Goal: Navigation & Orientation: Find specific page/section

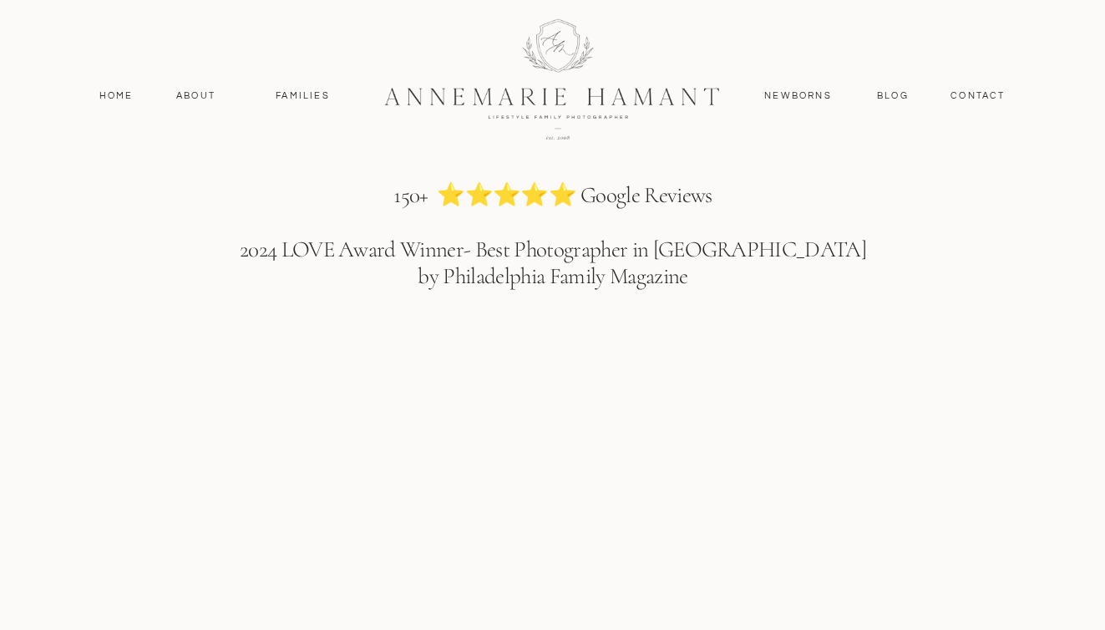
scroll to position [2661, 0]
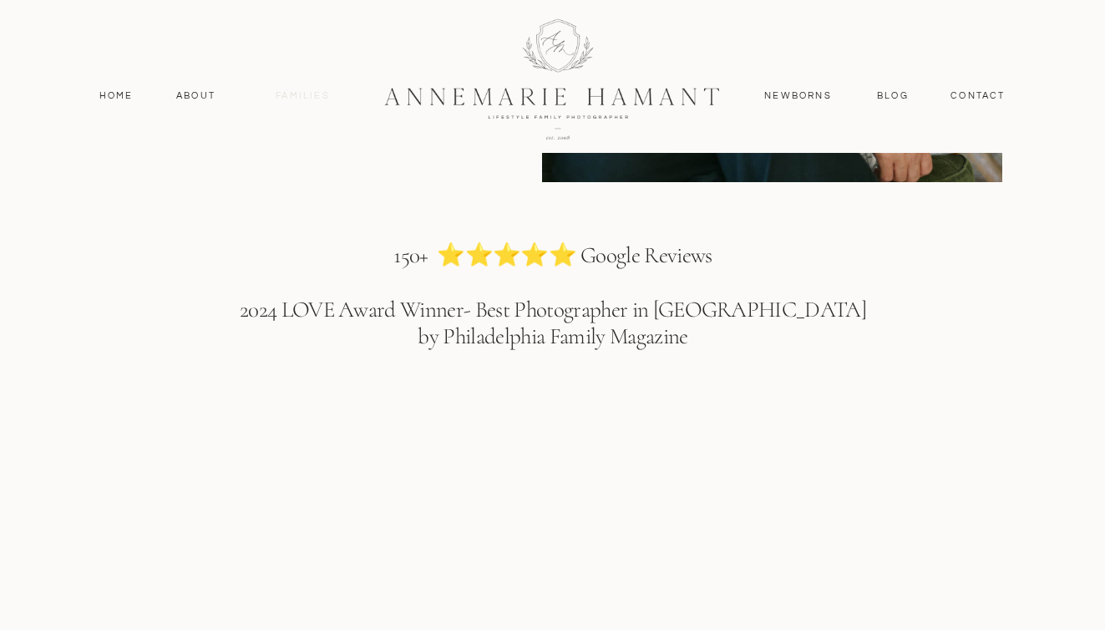
click at [295, 94] on nav "Families" at bounding box center [303, 96] width 75 height 15
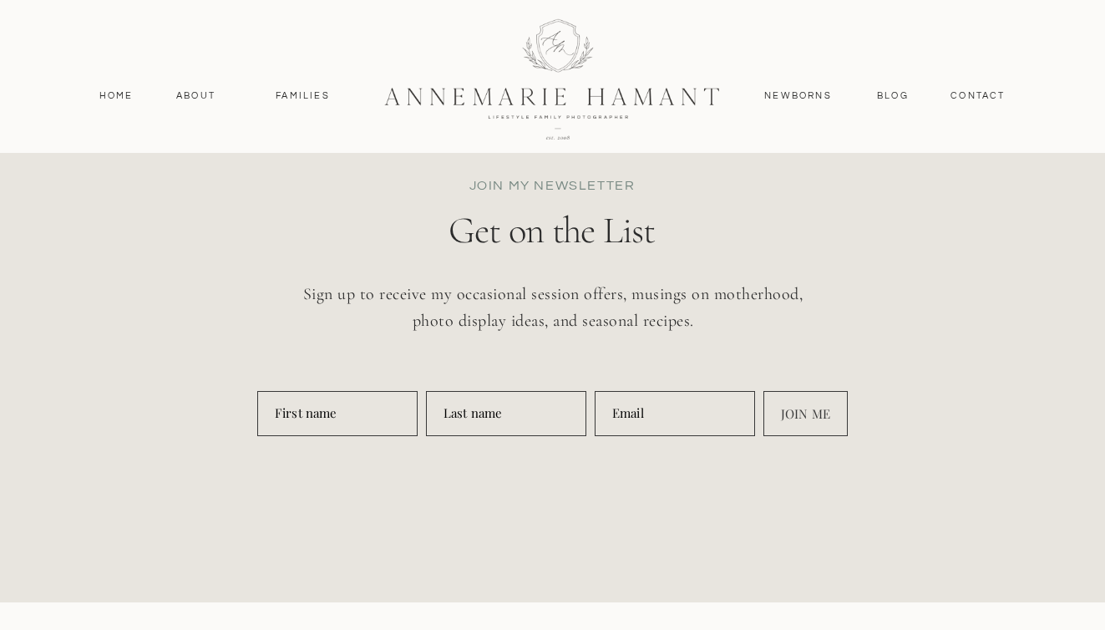
scroll to position [7685, 0]
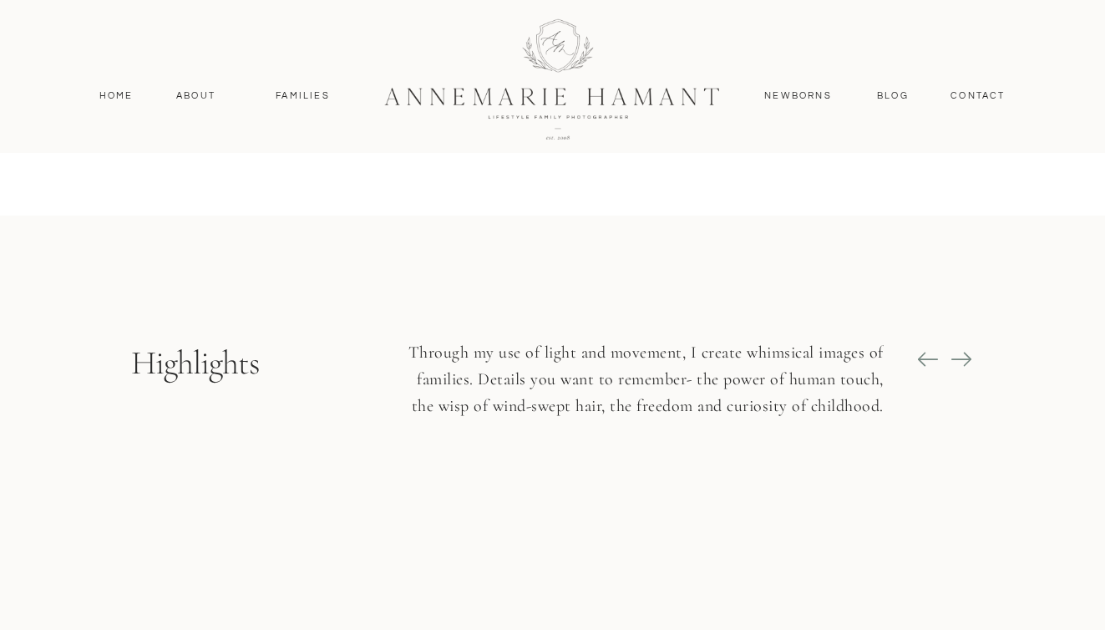
scroll to position [1710, 0]
click at [962, 357] on icon at bounding box center [960, 358] width 20 height 2
click at [956, 359] on icon at bounding box center [960, 358] width 23 height 23
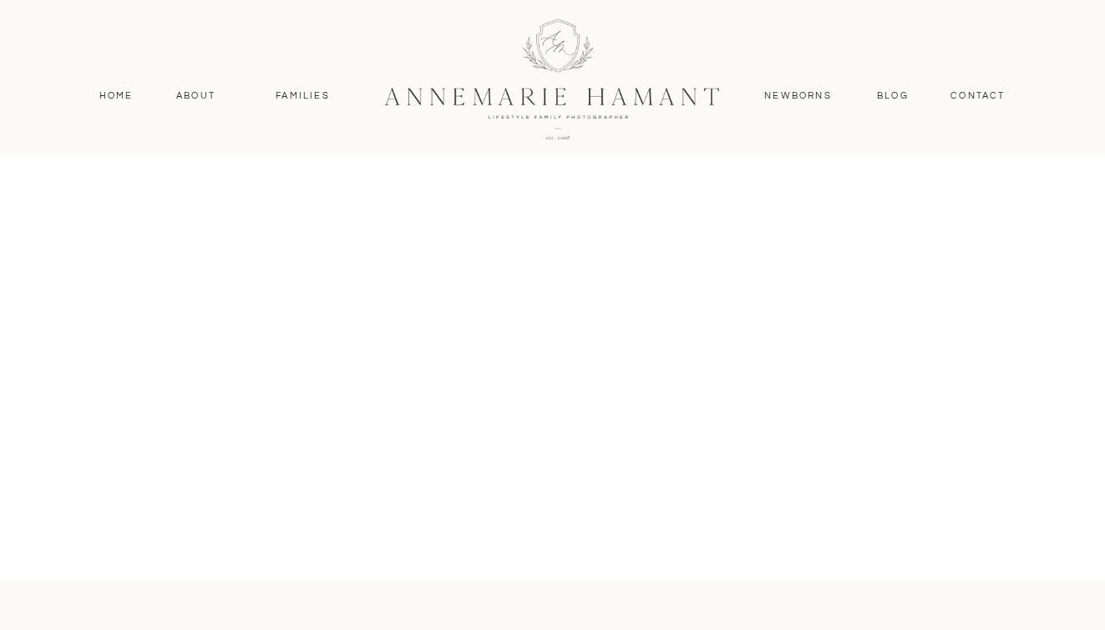
scroll to position [1340, 0]
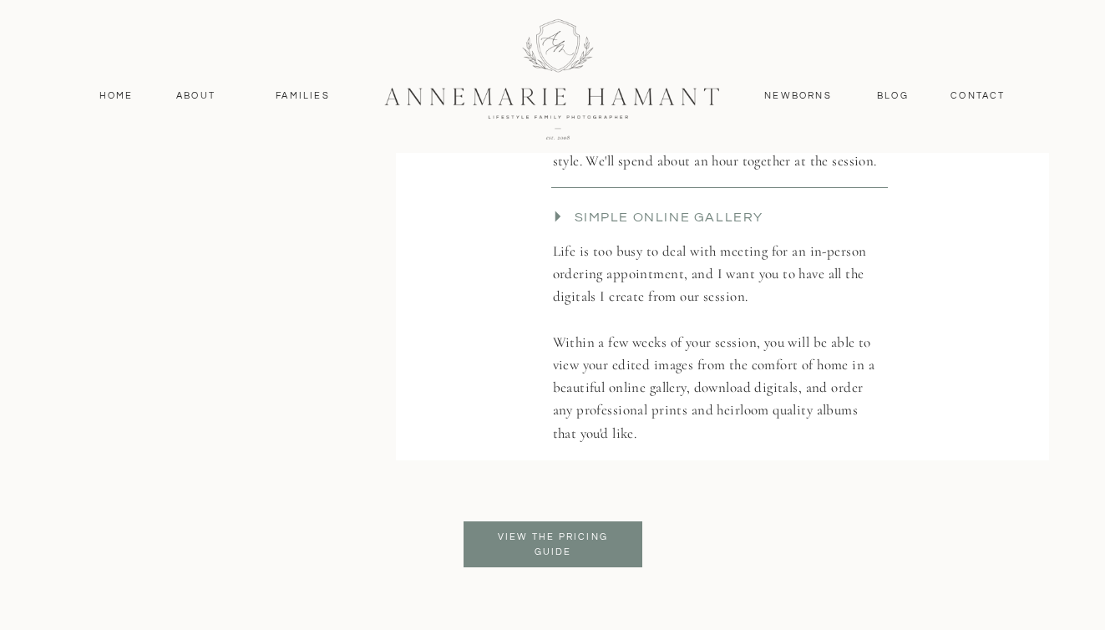
scroll to position [3749, 0]
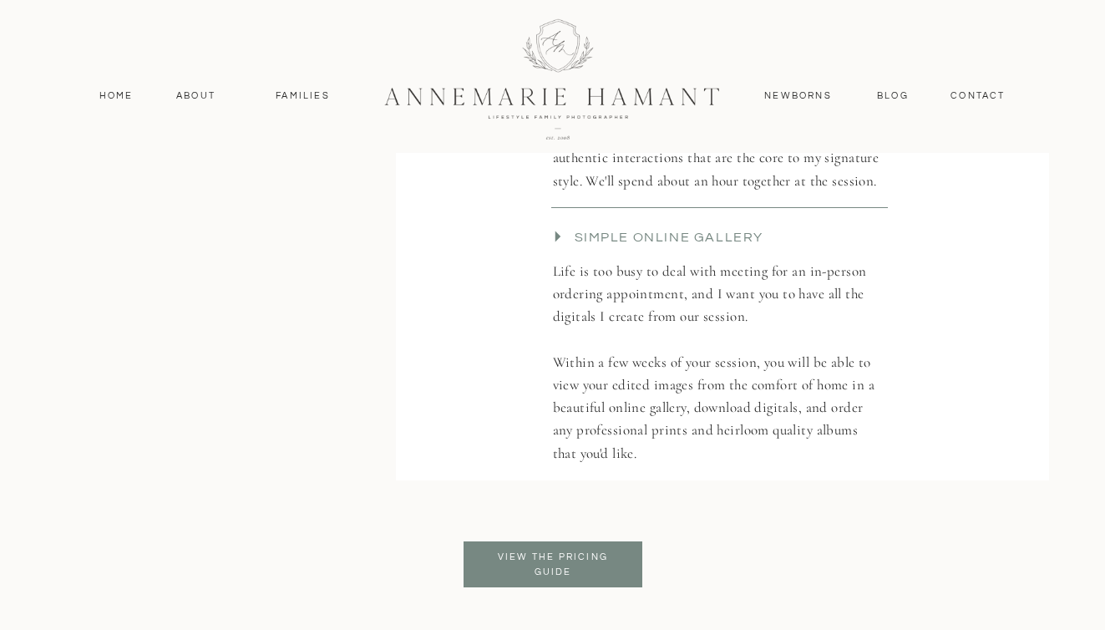
click at [703, 237] on h3 "Simple Online Gallery" at bounding box center [735, 242] width 321 height 28
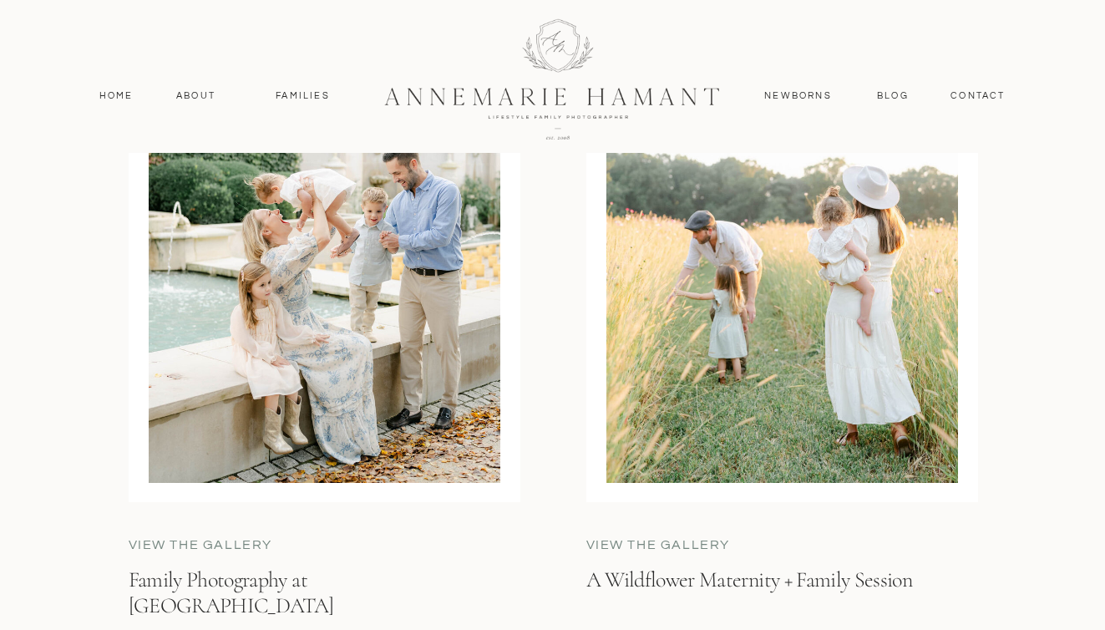
scroll to position [4565, 0]
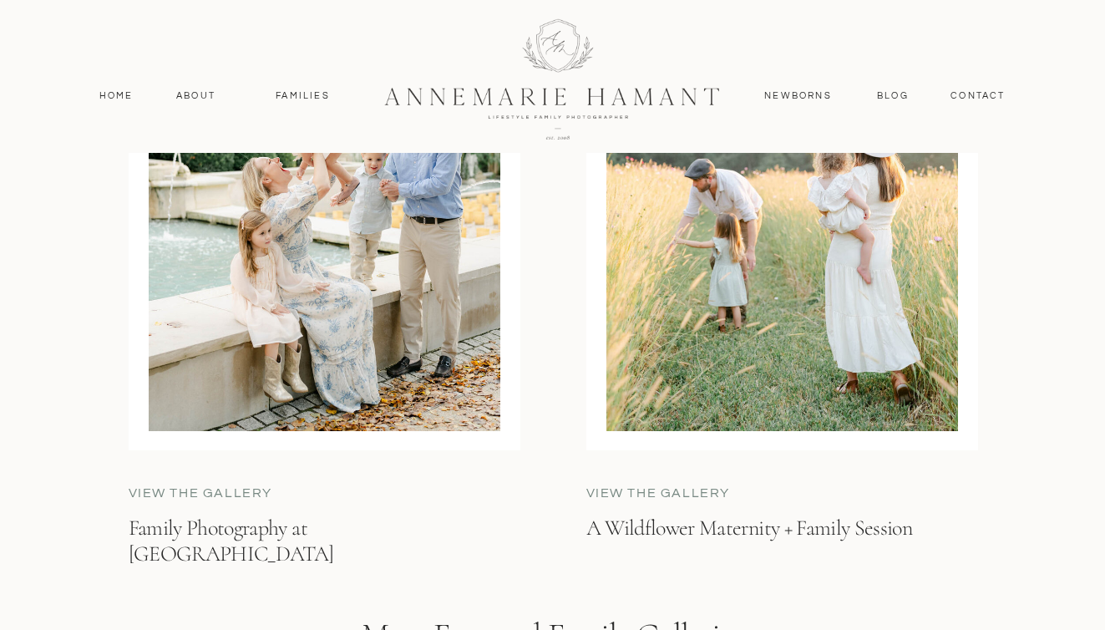
click at [197, 491] on p "View the gallery" at bounding box center [254, 492] width 251 height 19
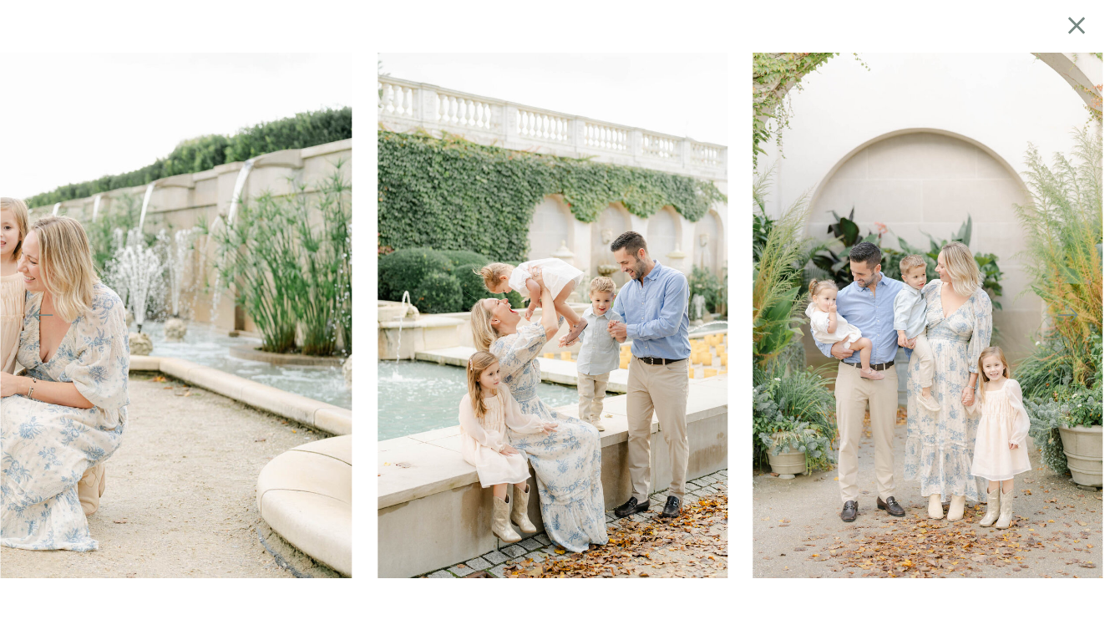
scroll to position [5283, 0]
click at [810, 195] on img at bounding box center [927, 315] width 350 height 525
click at [1075, 26] on icon at bounding box center [1075, 25] width 17 height 17
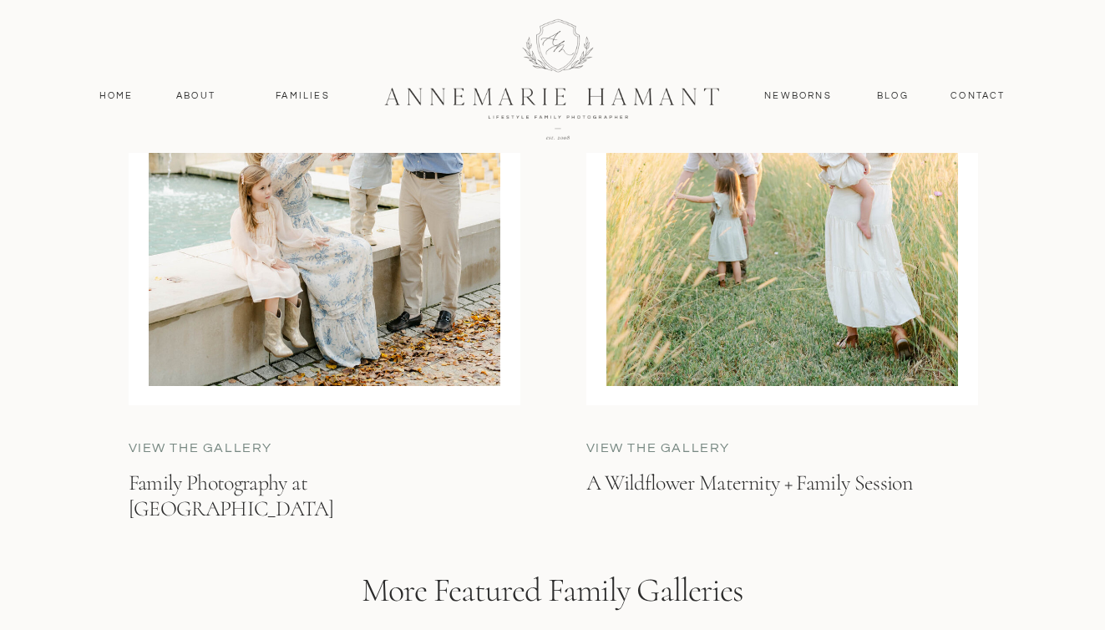
scroll to position [4595, 0]
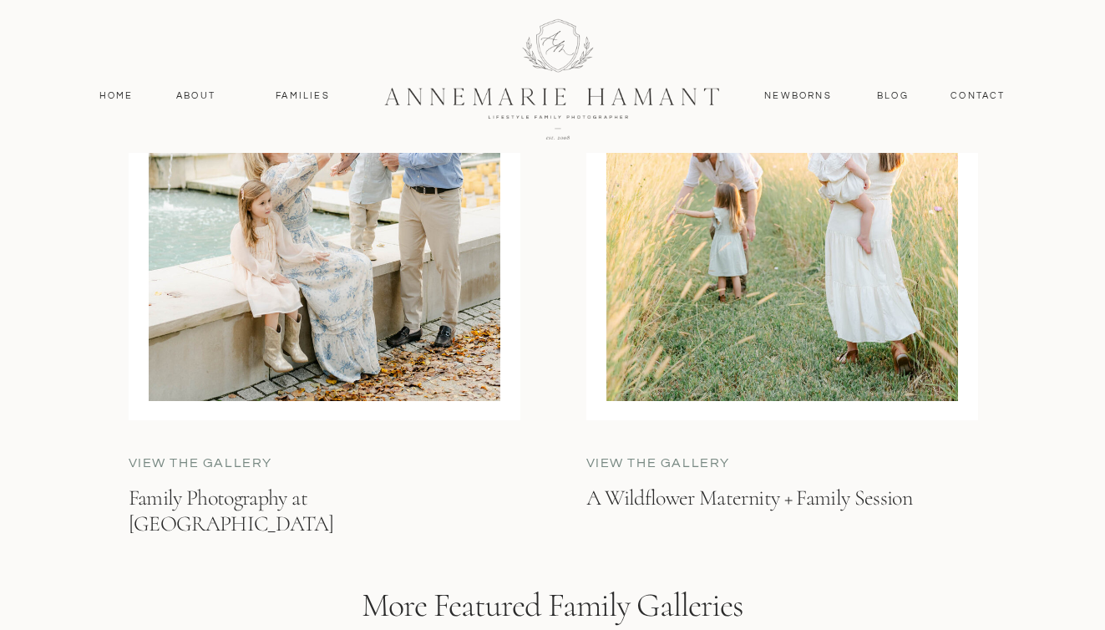
click at [374, 491] on p "Family Photography at [GEOGRAPHIC_DATA]" at bounding box center [318, 505] width 379 height 43
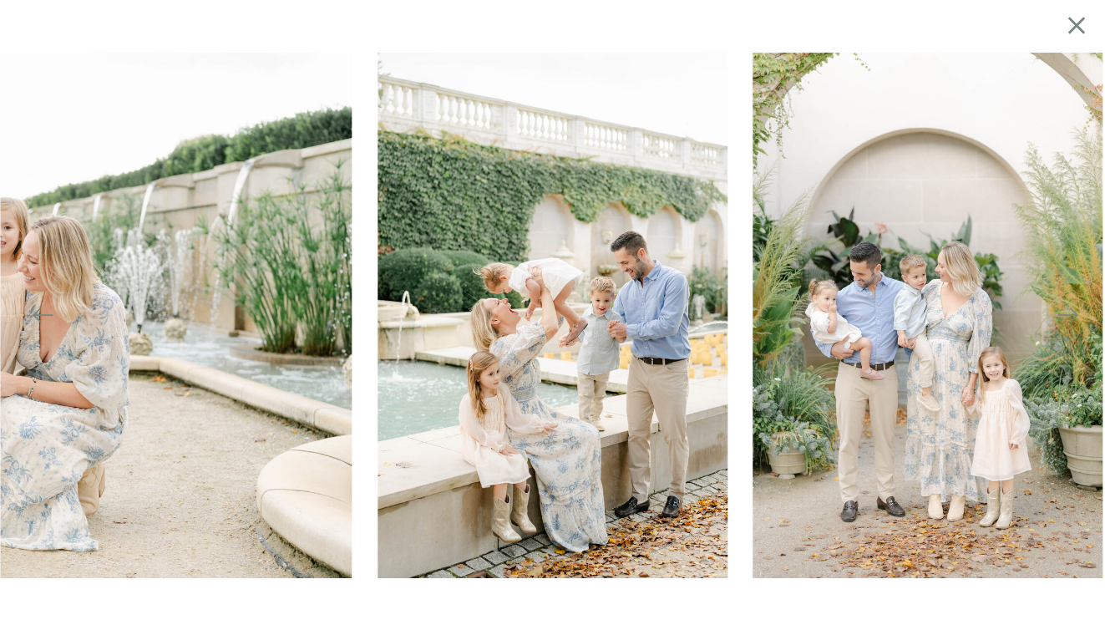
click at [1082, 37] on icon at bounding box center [1075, 25] width 29 height 33
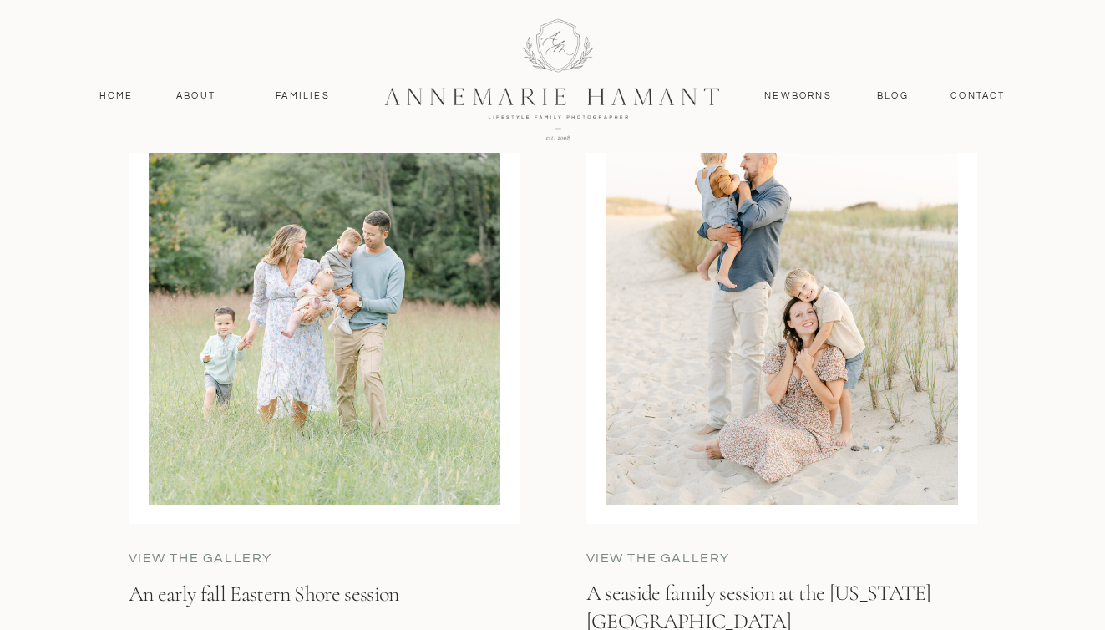
scroll to position [5247, 0]
